Goal: Navigation & Orientation: Find specific page/section

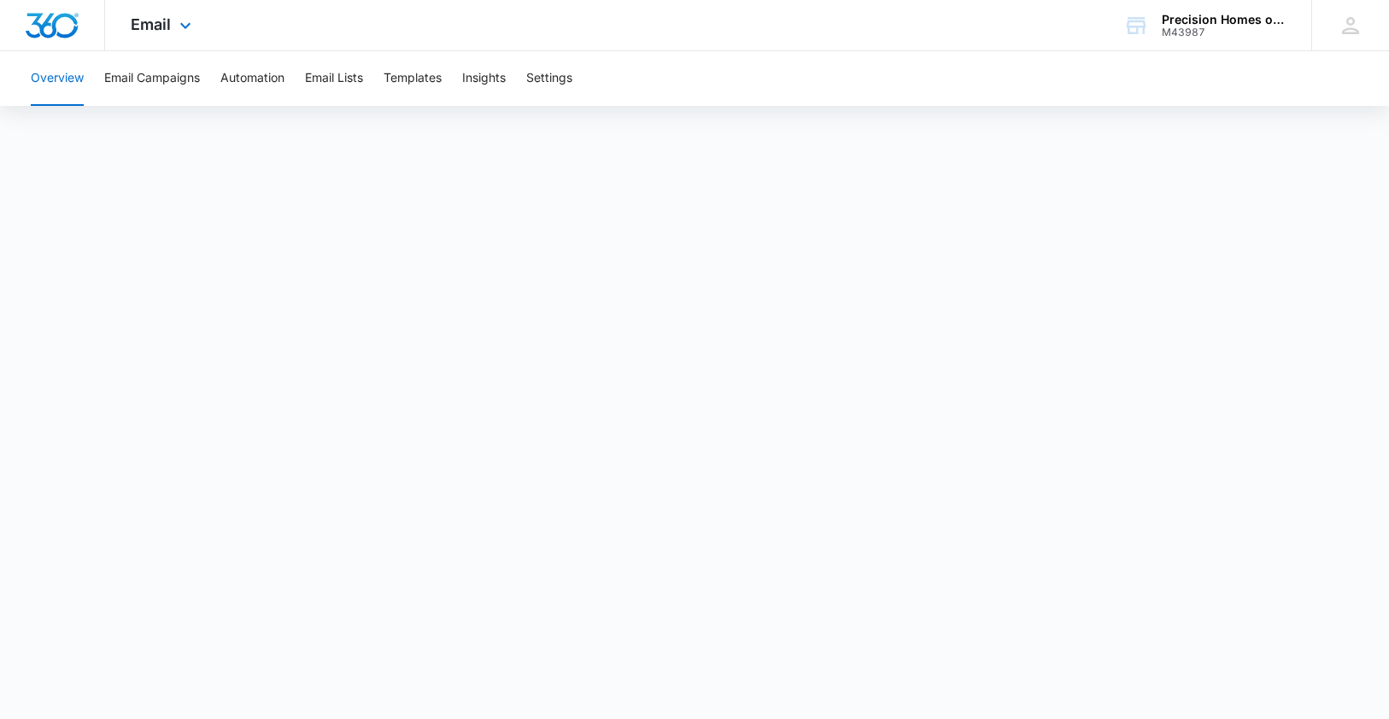
click at [161, 13] on div "Email Apps Reputation Websites Forms CRM Email Social Shop Payments POS Content…" at bounding box center [163, 25] width 116 height 50
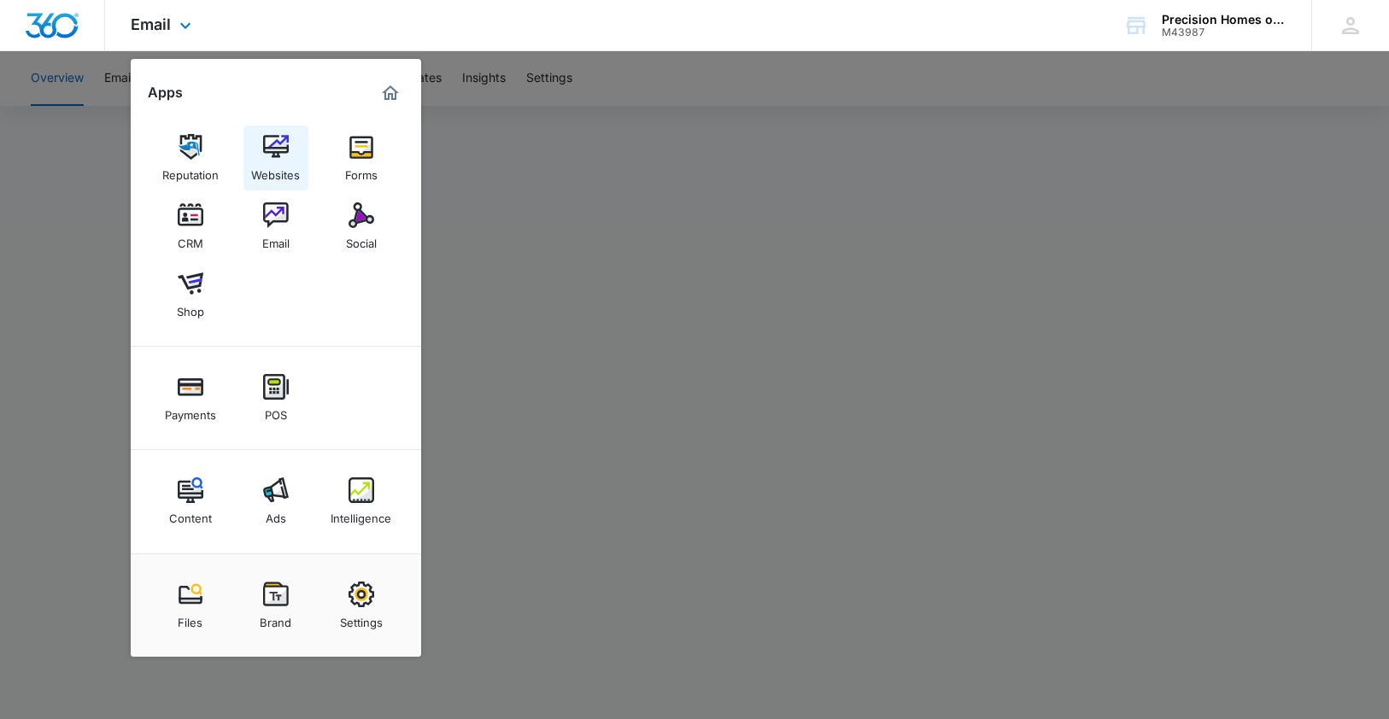
click at [287, 162] on div "Websites" at bounding box center [275, 171] width 49 height 22
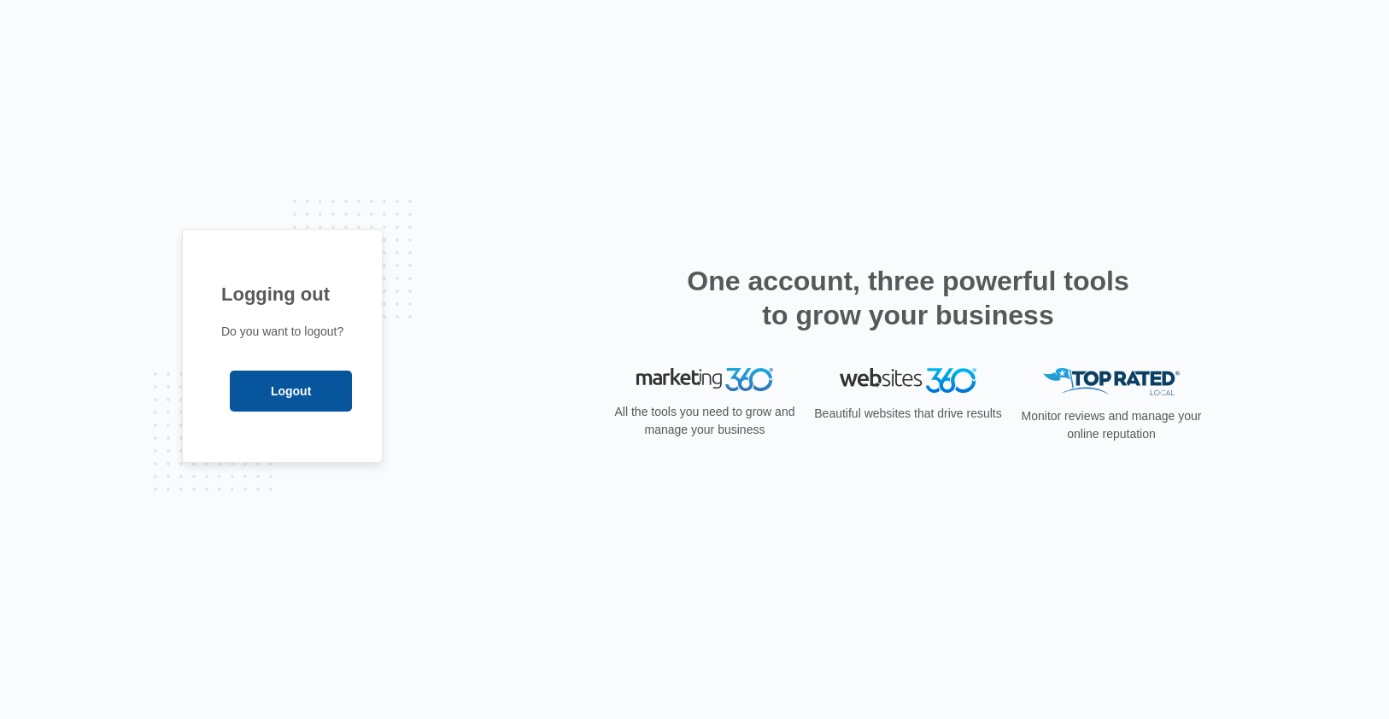
click at [293, 389] on input "Logout" at bounding box center [291, 391] width 122 height 41
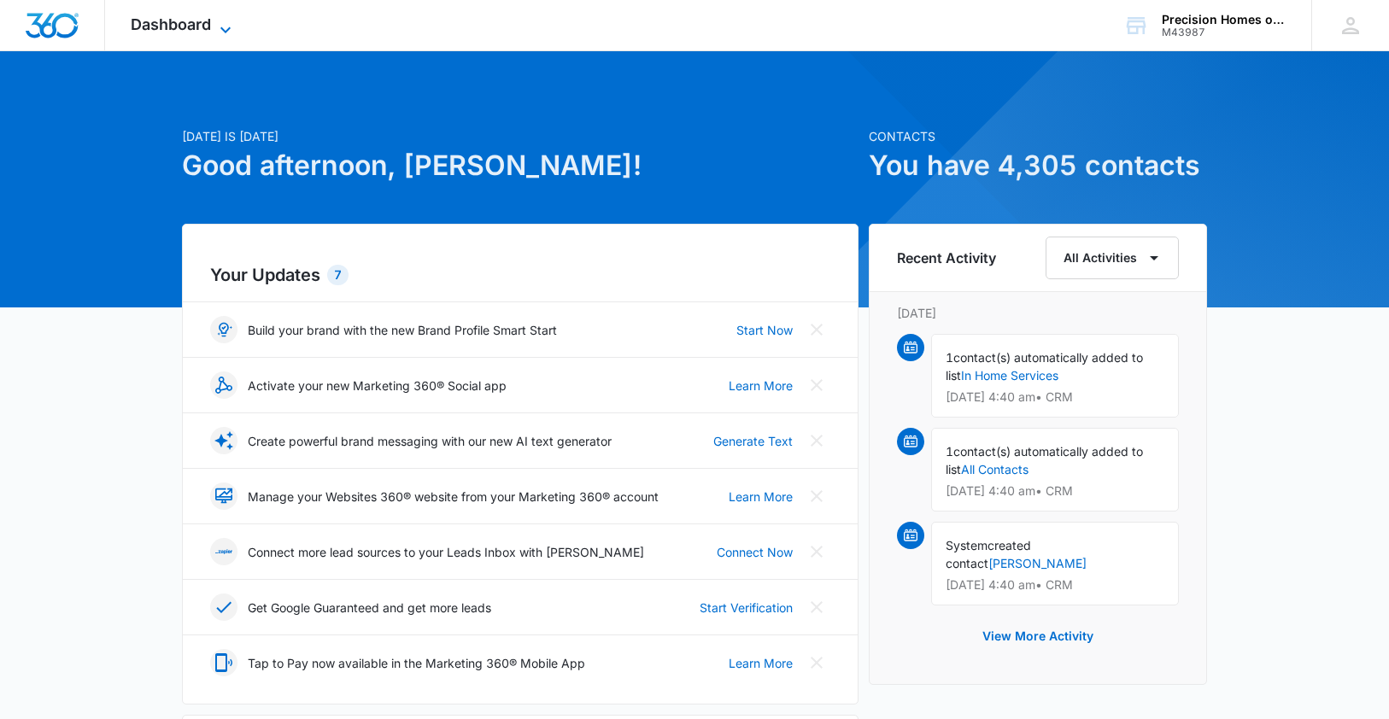
click at [185, 30] on span "Dashboard" at bounding box center [171, 24] width 80 height 18
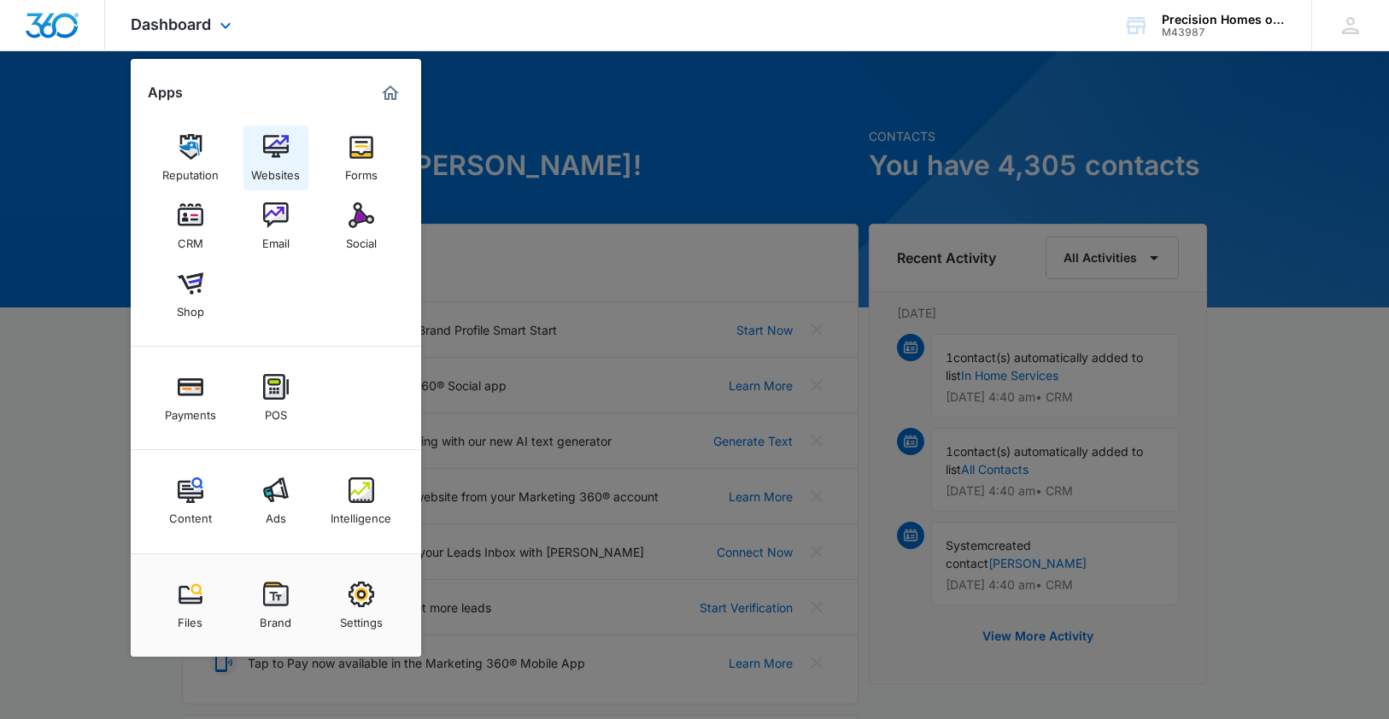
click at [263, 137] on img at bounding box center [276, 147] width 26 height 26
